Goal: Transaction & Acquisition: Obtain resource

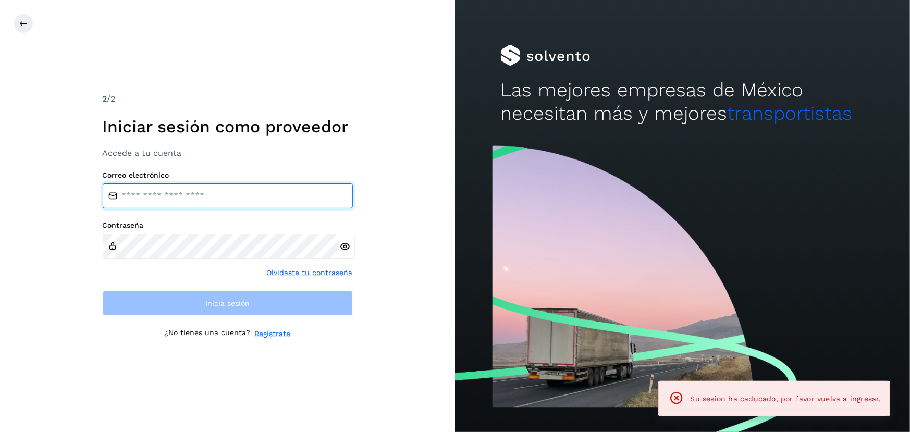
click at [197, 188] on input "email" at bounding box center [228, 195] width 250 height 25
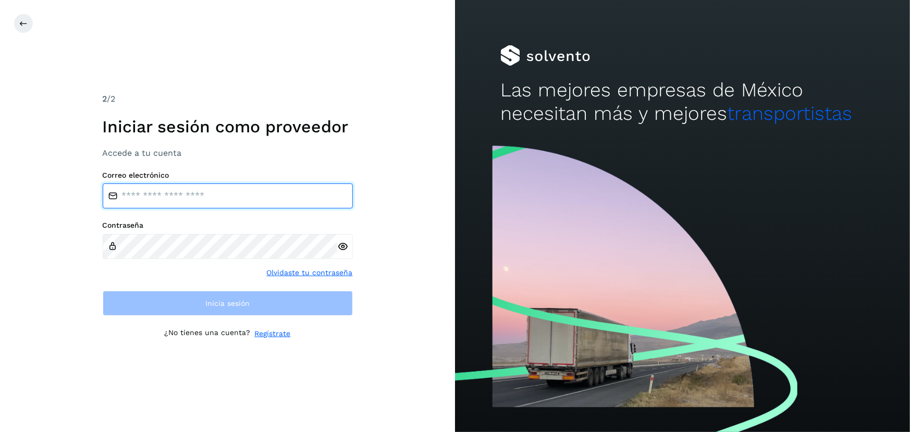
type input "**********"
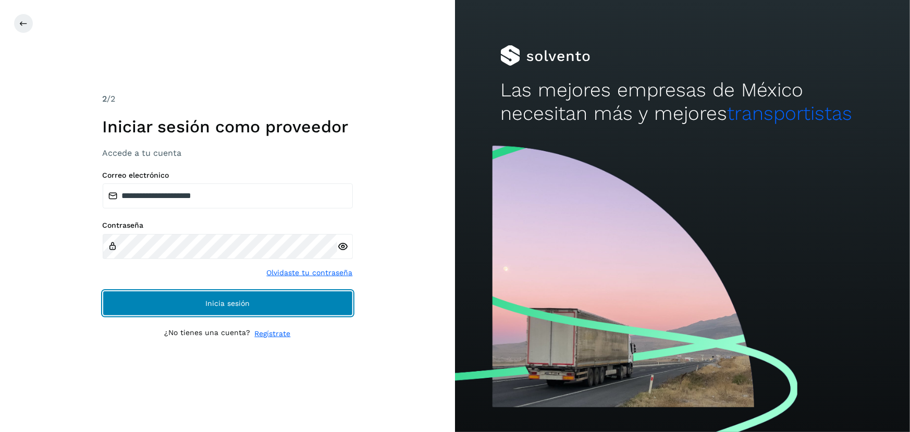
click at [235, 302] on span "Inicia sesión" at bounding box center [227, 303] width 44 height 7
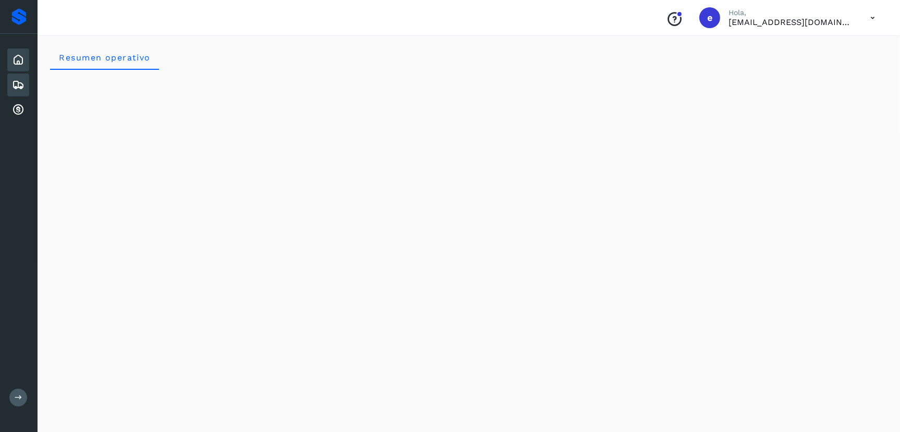
click at [15, 82] on icon at bounding box center [18, 85] width 13 height 13
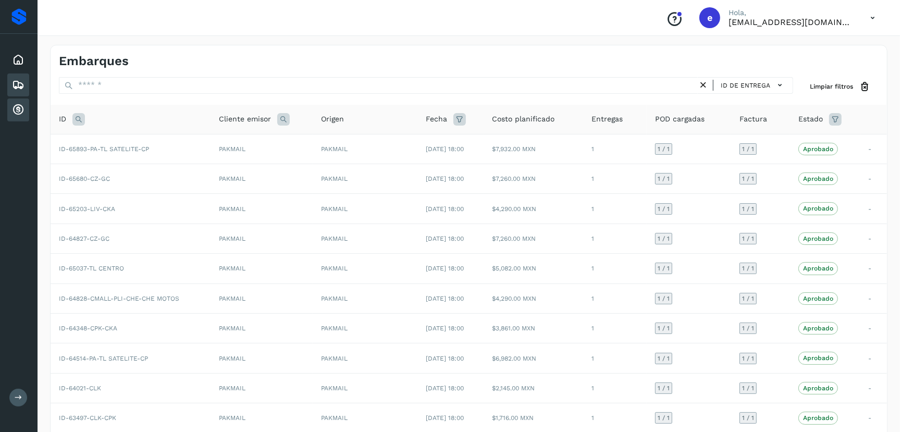
click at [18, 109] on icon at bounding box center [18, 110] width 13 height 13
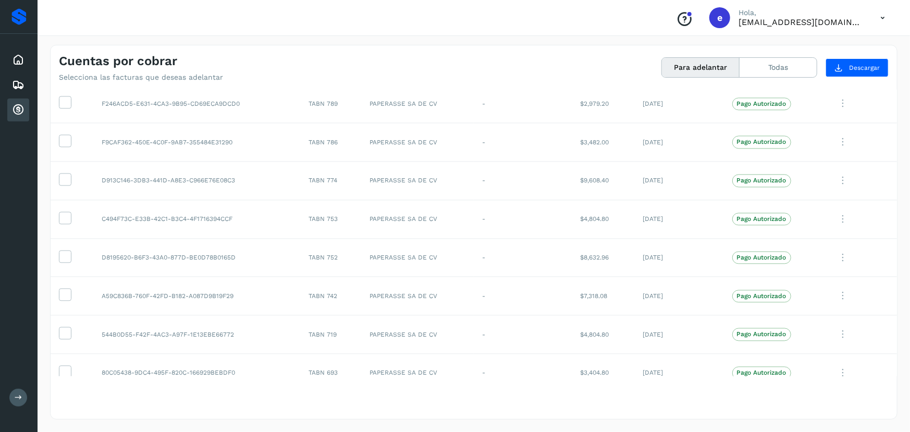
scroll to position [1394, 0]
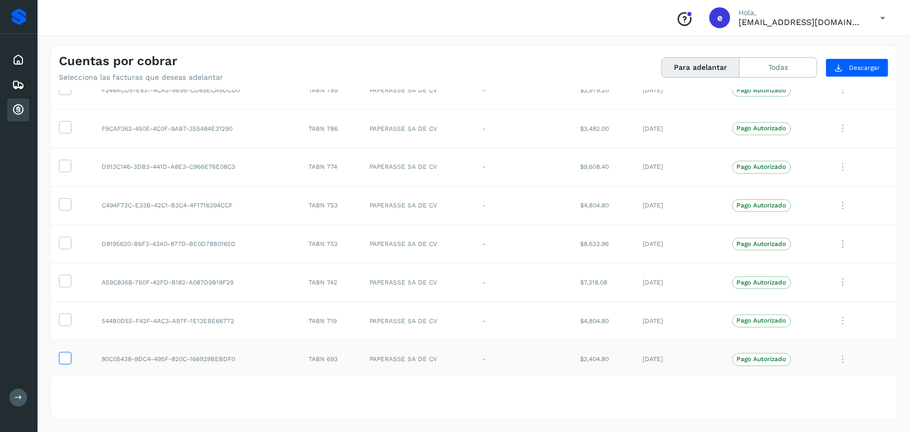
click at [65, 355] on icon at bounding box center [64, 357] width 11 height 11
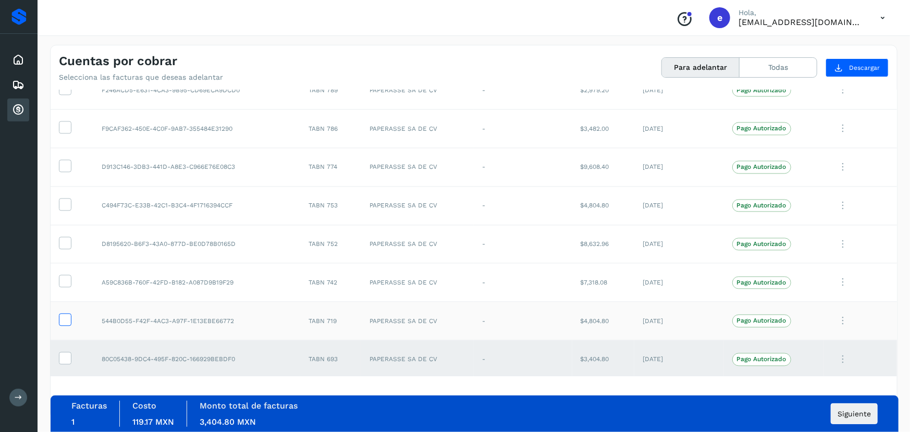
click at [66, 315] on icon at bounding box center [64, 318] width 11 height 11
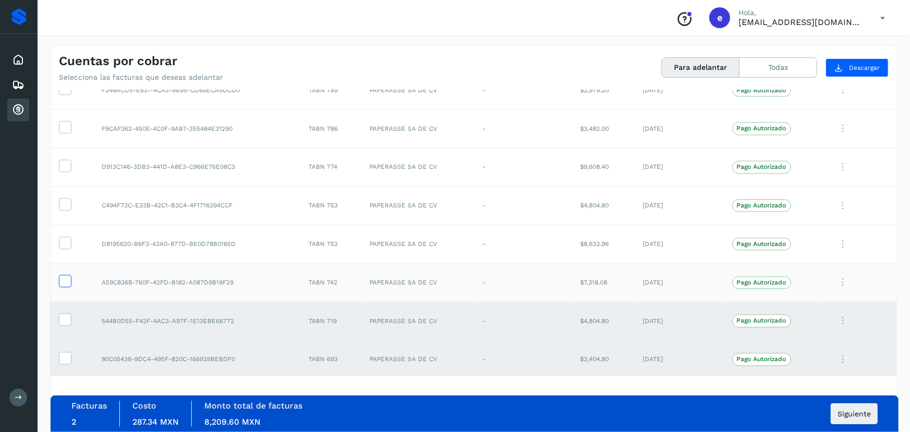
click at [65, 278] on icon at bounding box center [64, 280] width 11 height 11
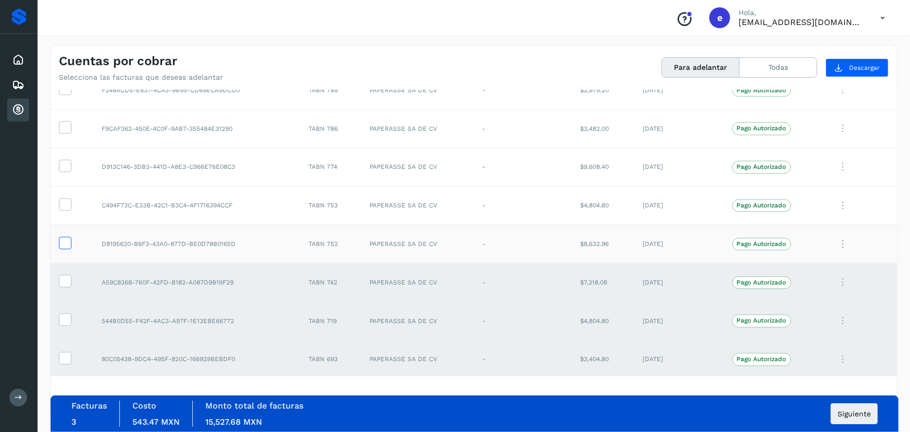
click at [67, 241] on icon at bounding box center [64, 241] width 11 height 11
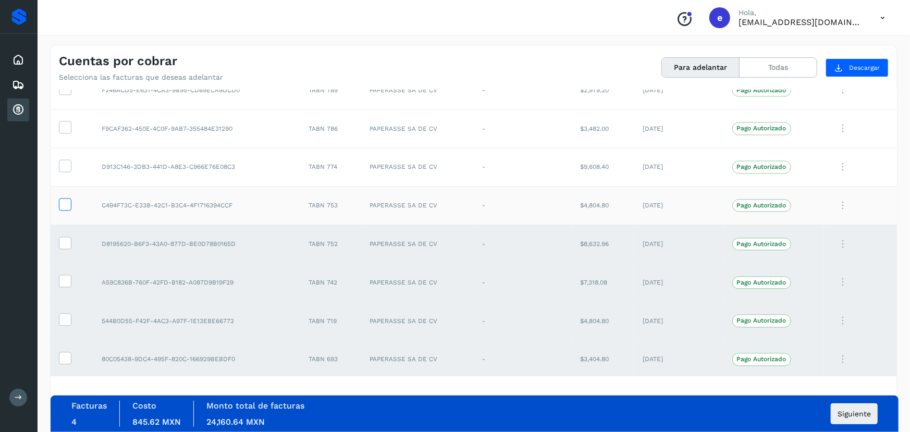
click at [68, 203] on icon at bounding box center [64, 203] width 11 height 11
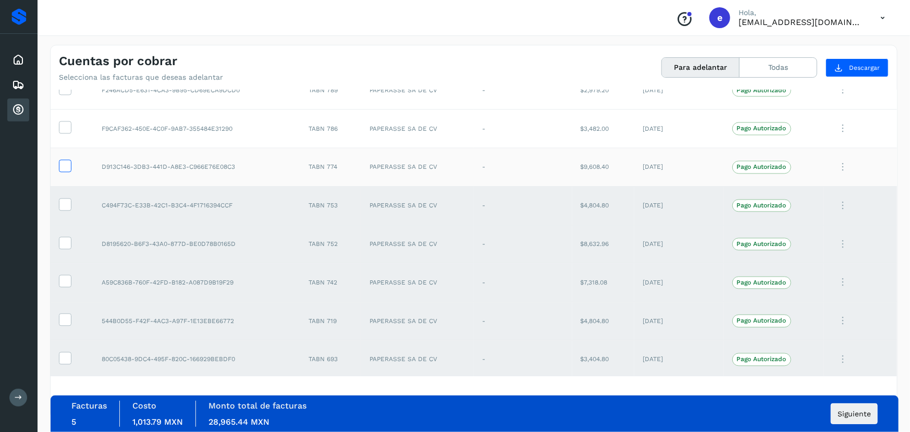
click at [63, 160] on icon at bounding box center [64, 164] width 11 height 11
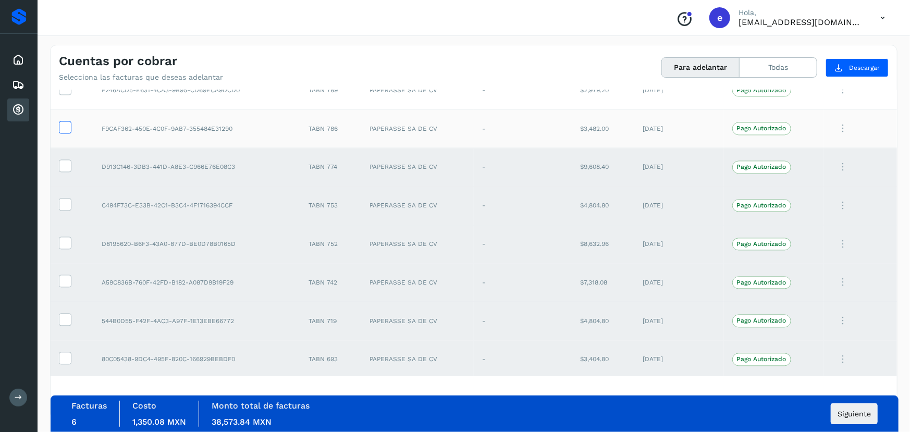
click at [65, 128] on icon at bounding box center [64, 126] width 11 height 11
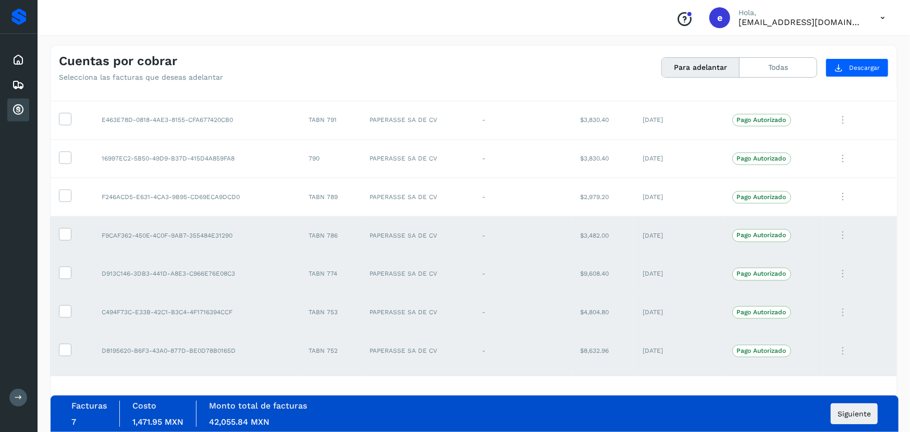
scroll to position [1266, 0]
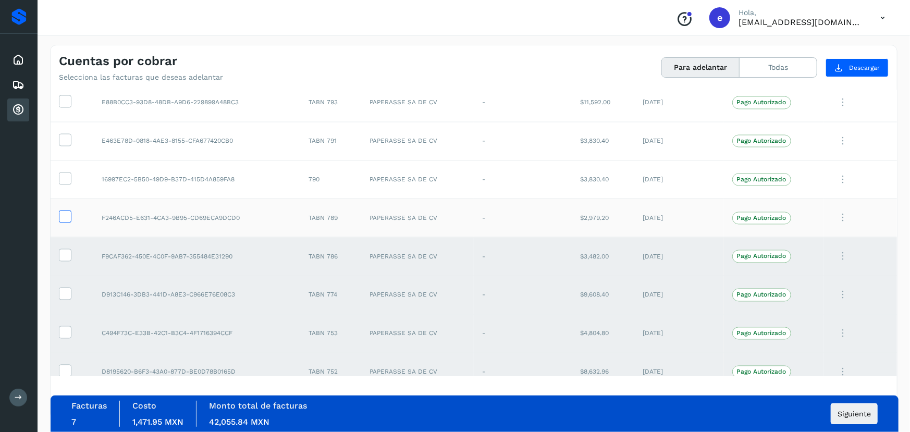
click at [62, 214] on icon at bounding box center [64, 215] width 11 height 11
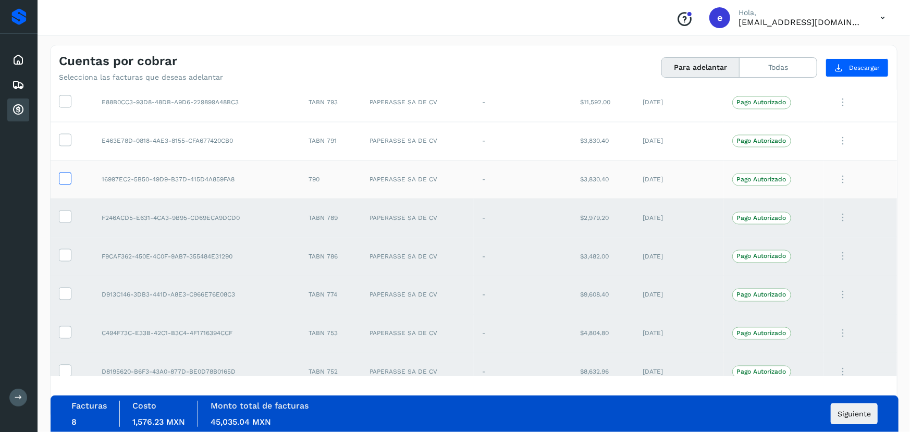
drag, startPoint x: 69, startPoint y: 177, endPoint x: 63, endPoint y: 175, distance: 6.6
click at [68, 177] on icon at bounding box center [64, 177] width 11 height 11
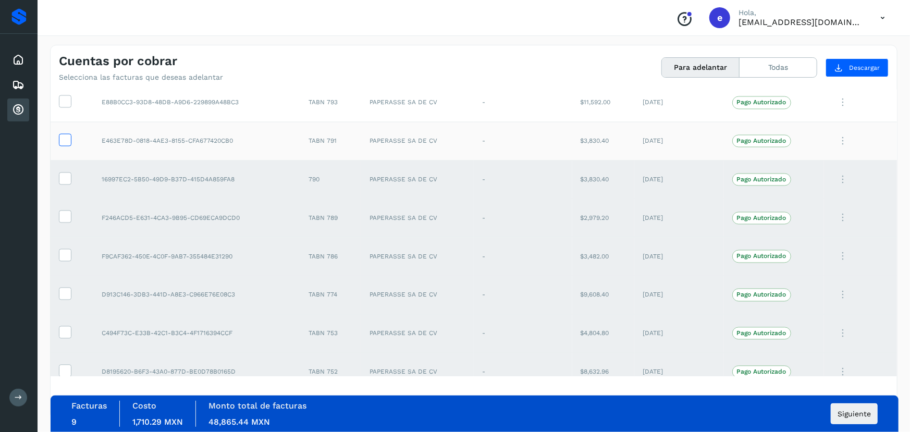
click at [65, 134] on icon at bounding box center [64, 139] width 11 height 11
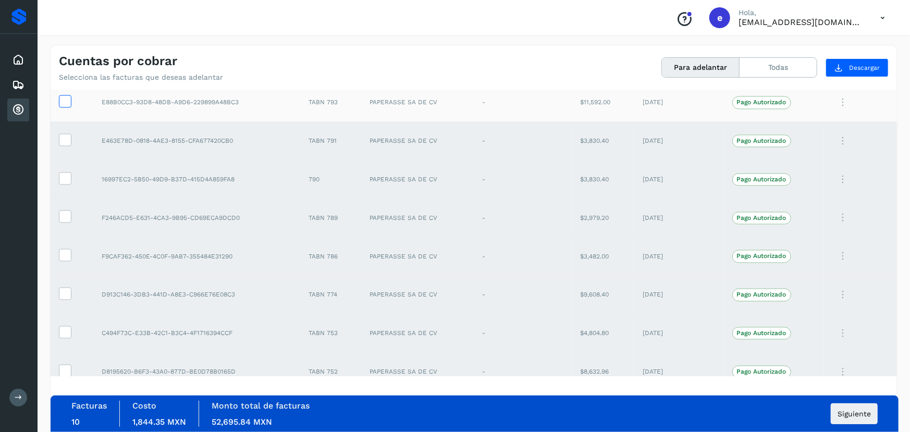
click at [59, 96] on label at bounding box center [65, 101] width 13 height 13
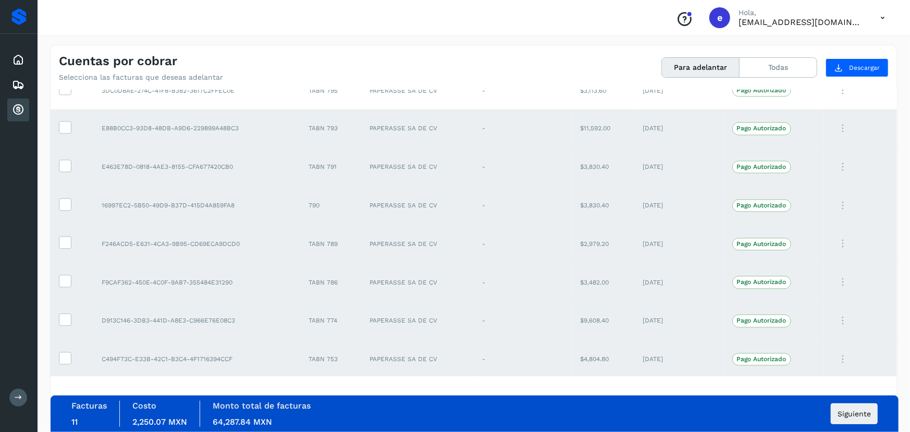
scroll to position [1214, 0]
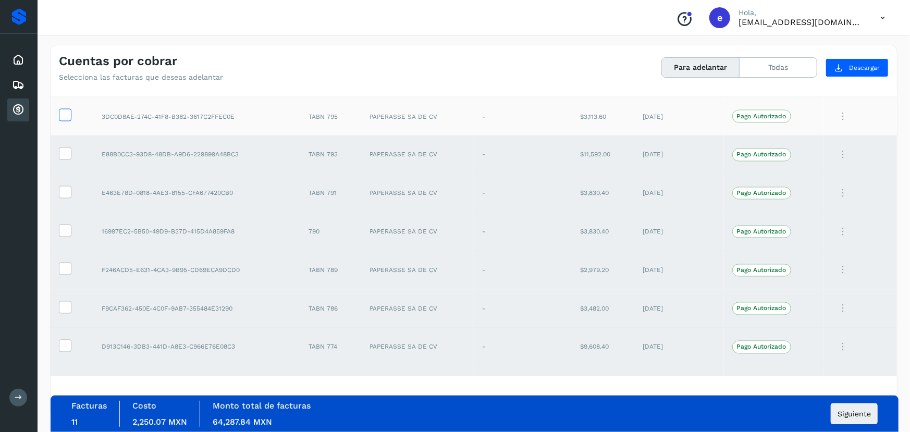
click at [61, 116] on icon at bounding box center [64, 114] width 11 height 11
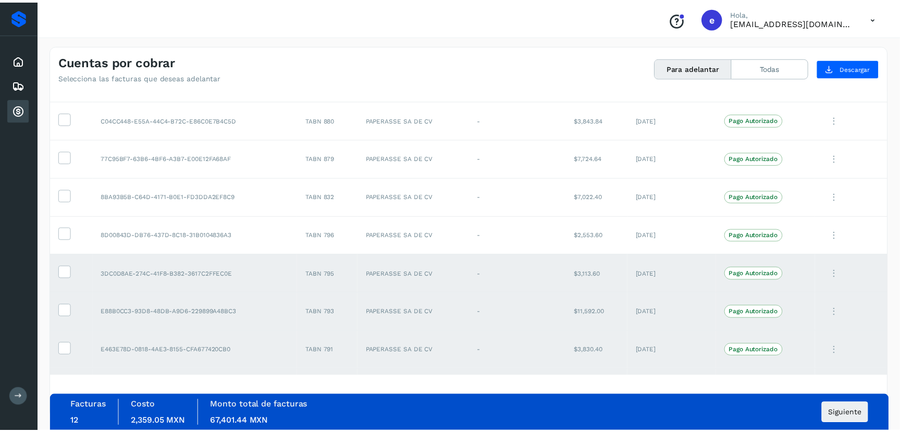
scroll to position [1031, 0]
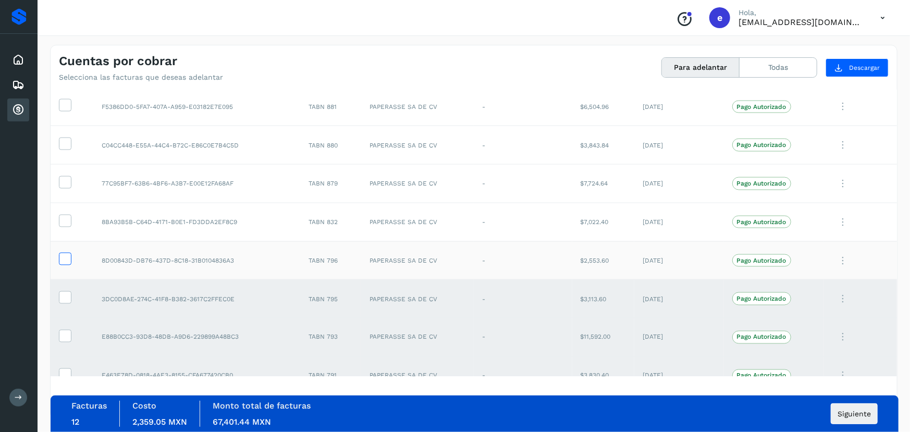
click at [69, 256] on icon at bounding box center [64, 258] width 11 height 11
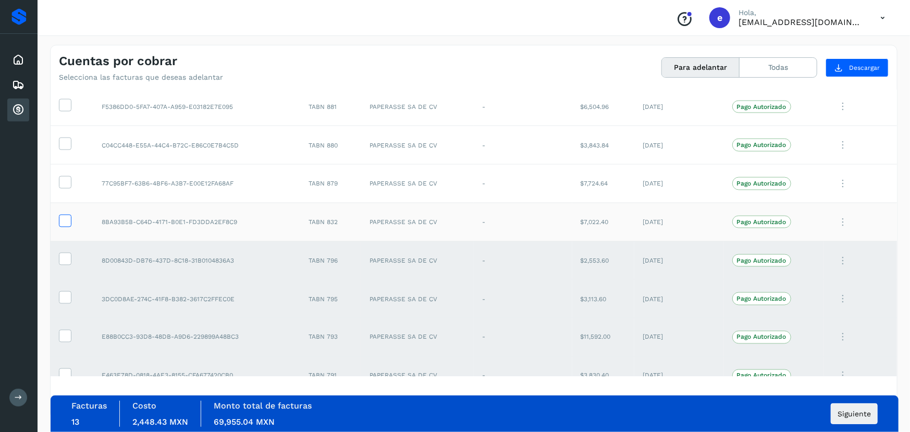
click at [68, 220] on icon at bounding box center [64, 220] width 11 height 11
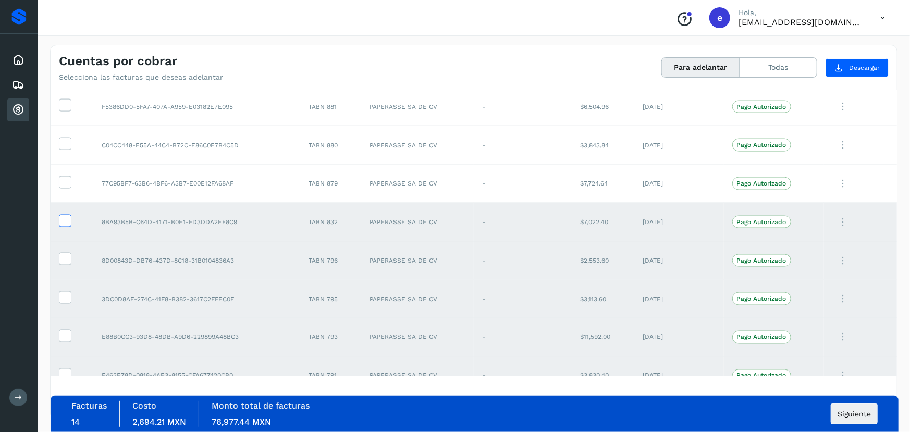
click at [67, 223] on icon at bounding box center [64, 220] width 11 height 11
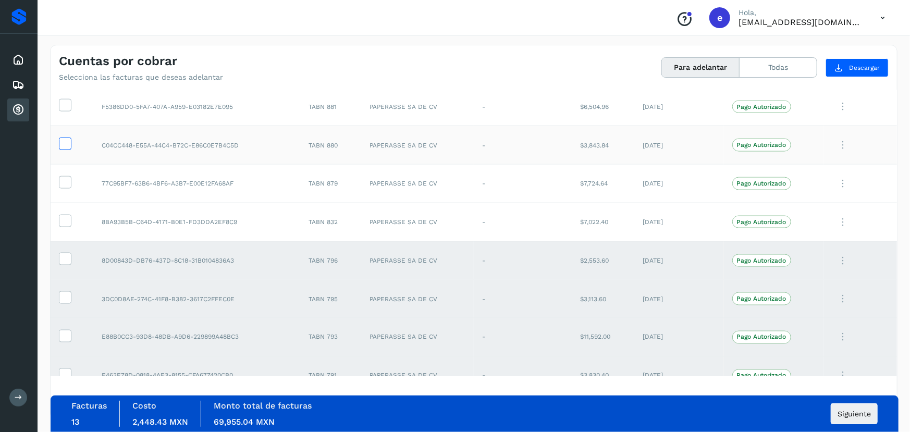
click at [66, 142] on icon at bounding box center [64, 143] width 11 height 11
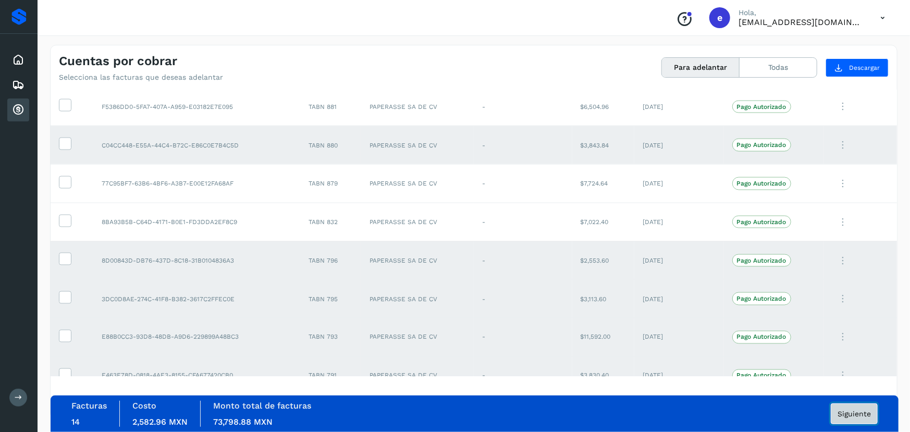
click at [863, 412] on span "Siguiente" at bounding box center [853, 413] width 33 height 7
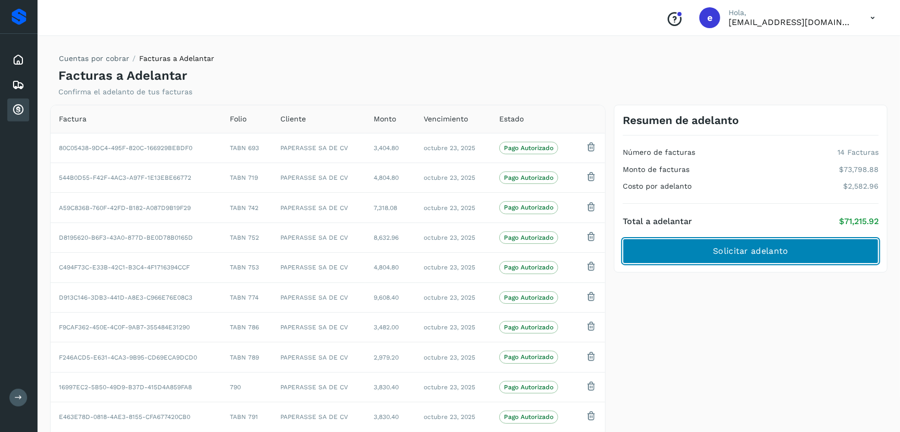
click at [786, 253] on span "Solicitar adelanto" at bounding box center [750, 250] width 75 height 11
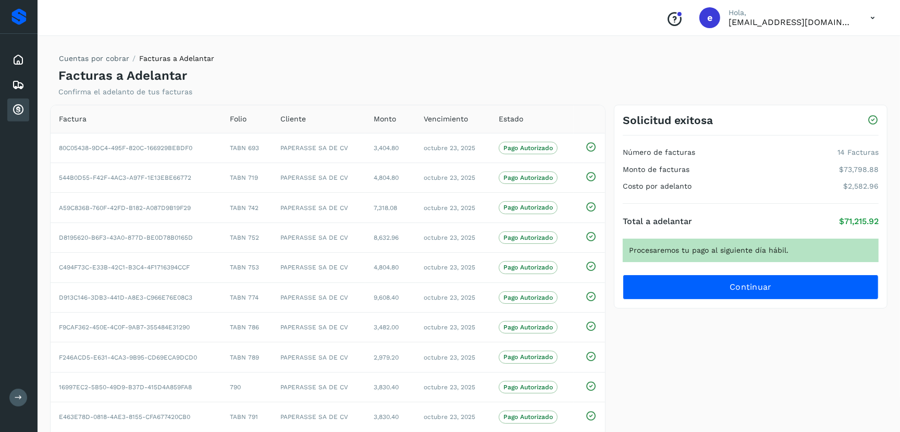
scroll to position [144, 0]
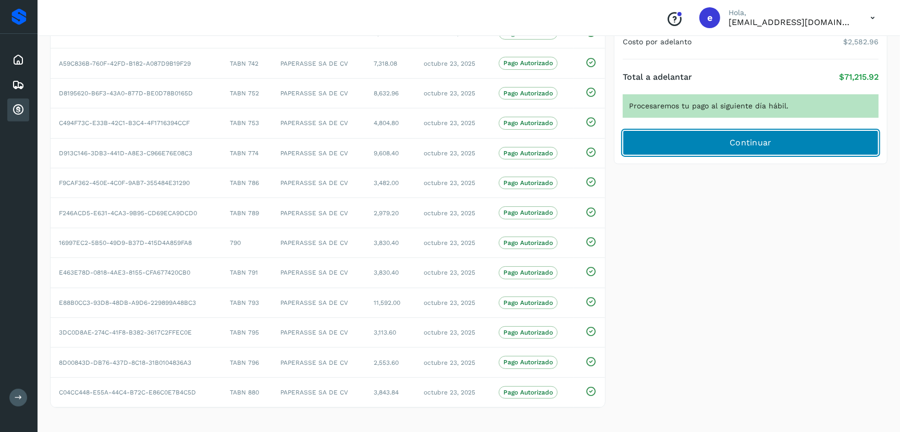
click at [741, 142] on span "Continuar" at bounding box center [750, 142] width 42 height 11
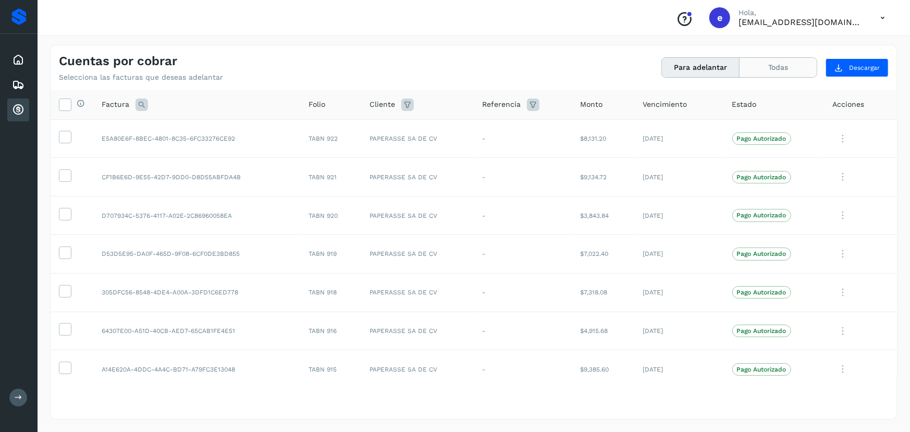
click at [785, 69] on button "Todas" at bounding box center [777, 67] width 77 height 19
click at [19, 61] on icon at bounding box center [18, 60] width 13 height 13
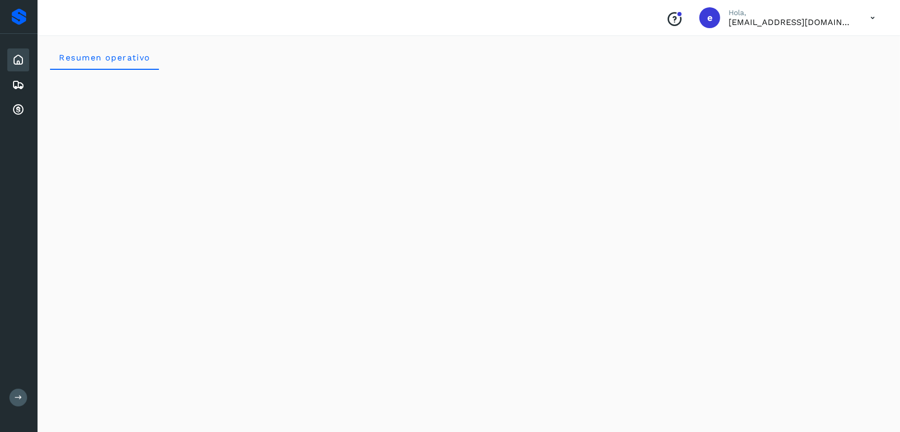
click at [13, 59] on icon at bounding box center [18, 60] width 13 height 13
click at [16, 110] on icon at bounding box center [18, 110] width 13 height 13
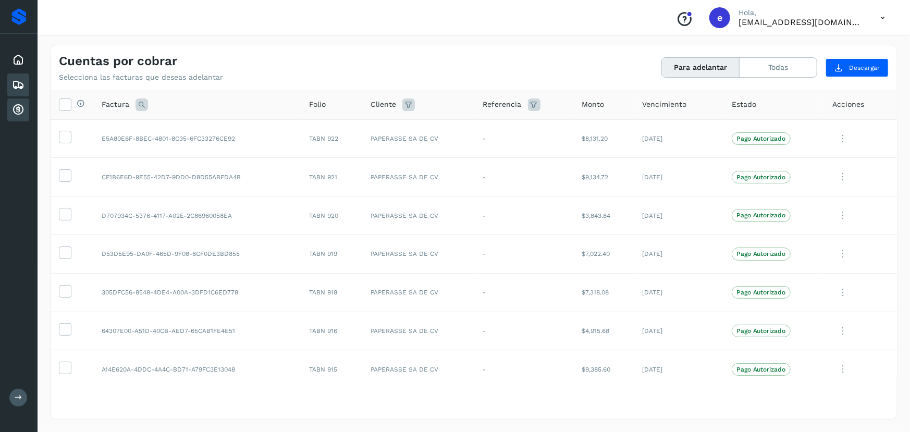
click at [13, 81] on icon at bounding box center [18, 85] width 13 height 13
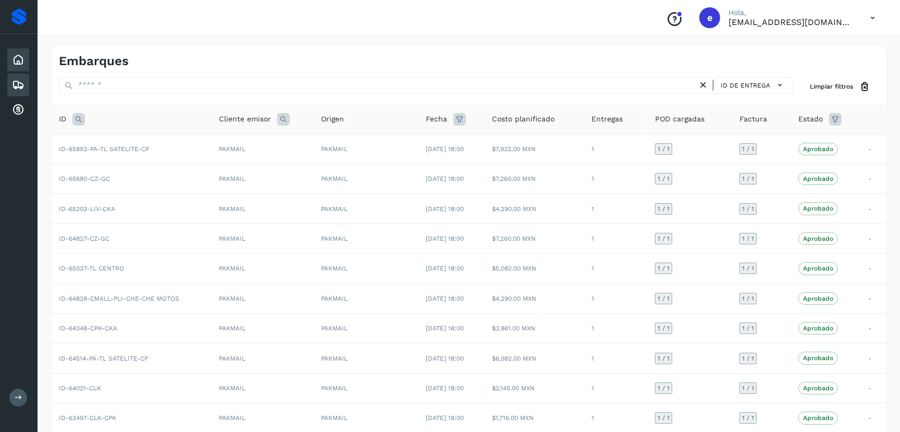
click at [26, 63] on div "Inicio" at bounding box center [18, 59] width 22 height 23
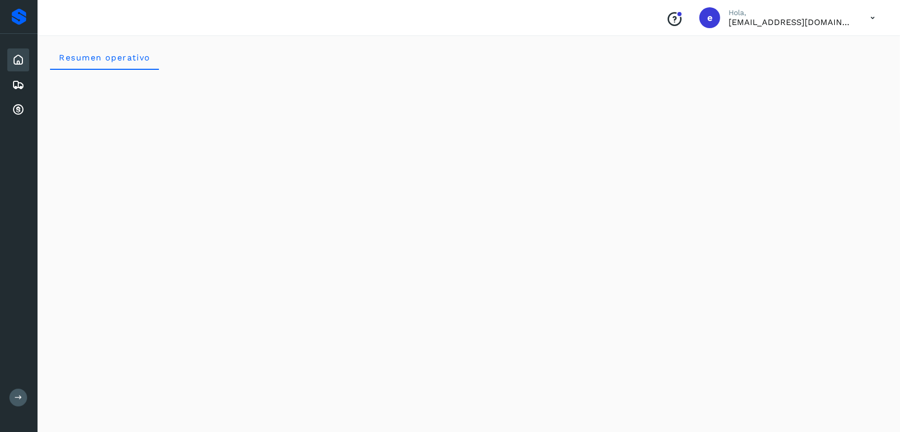
click at [19, 57] on icon at bounding box center [18, 60] width 13 height 13
click at [15, 88] on icon at bounding box center [18, 85] width 13 height 13
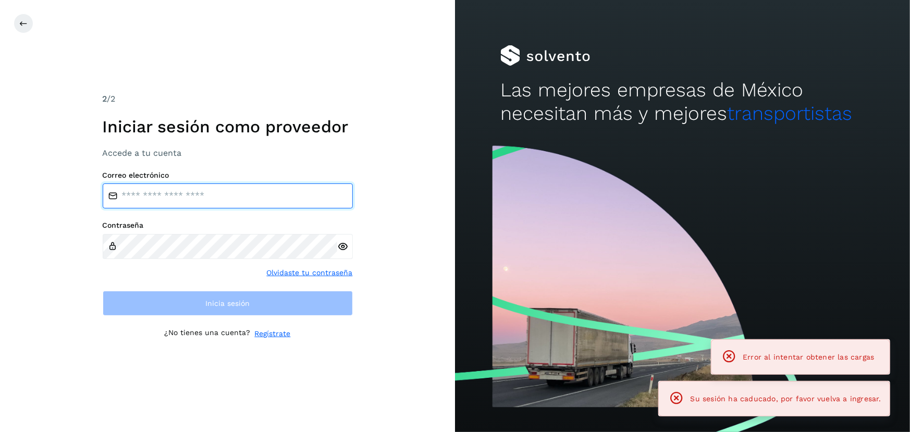
click at [183, 185] on input "email" at bounding box center [228, 195] width 250 height 25
type input "**********"
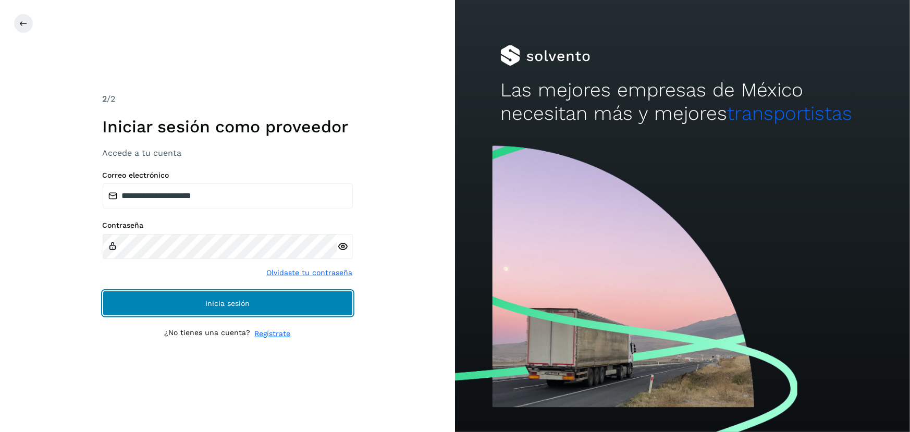
click at [234, 305] on button "Inicia sesión" at bounding box center [228, 303] width 250 height 25
